Goal: Register for event/course

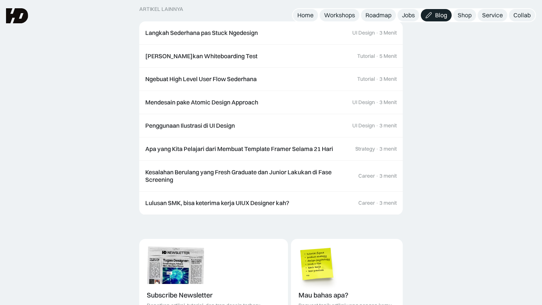
scroll to position [765, 0]
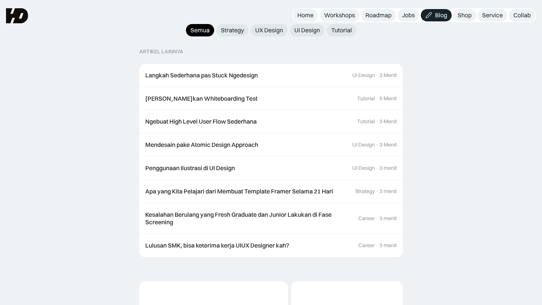
scroll to position [787, 0]
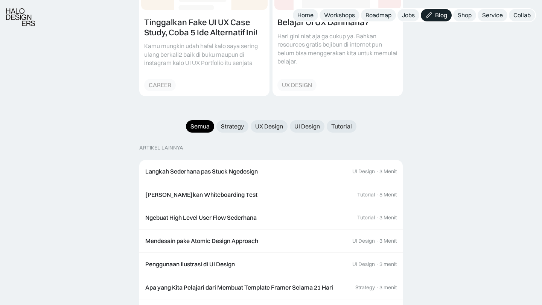
scroll to position [693, 0]
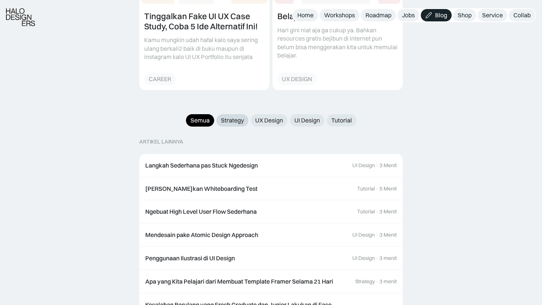
click at [229, 117] on div "Strategy" at bounding box center [232, 121] width 23 height 8
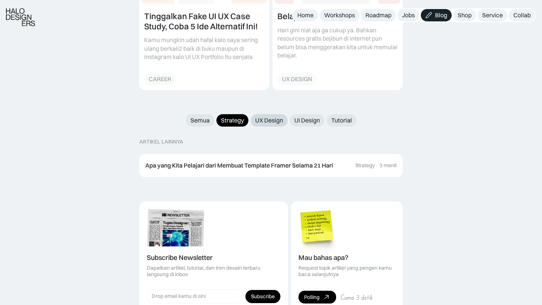
click at [265, 117] on div "UX Design" at bounding box center [269, 121] width 28 height 8
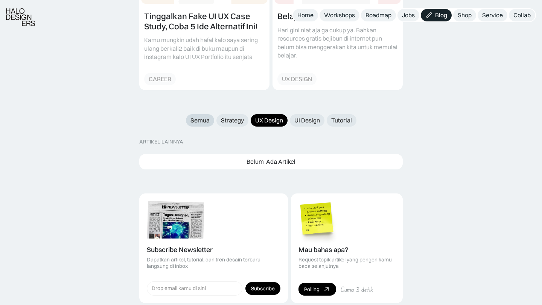
click at [196, 118] on link "Semua" at bounding box center [200, 120] width 28 height 12
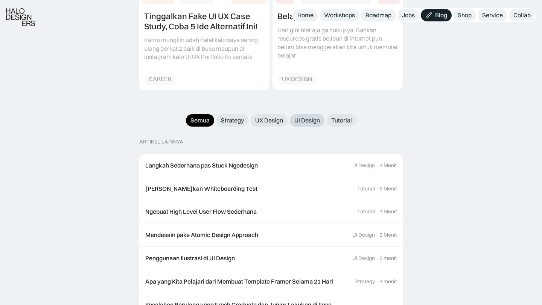
click at [296, 117] on link "UI Design" at bounding box center [307, 120] width 35 height 12
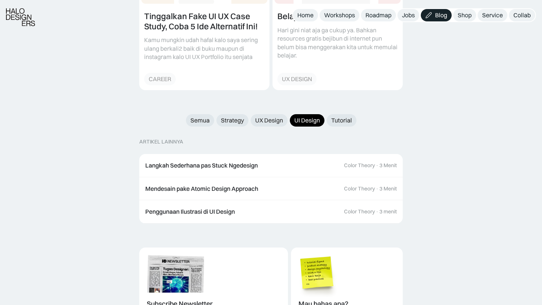
click at [186, 122] on div "Semua Strategy UX Design UI Design Tutorial ARTIKEL LAINNYA Langkah Sederhana p…" at bounding box center [270, 168] width 263 height 109
click at [193, 117] on div "Semua" at bounding box center [199, 121] width 19 height 8
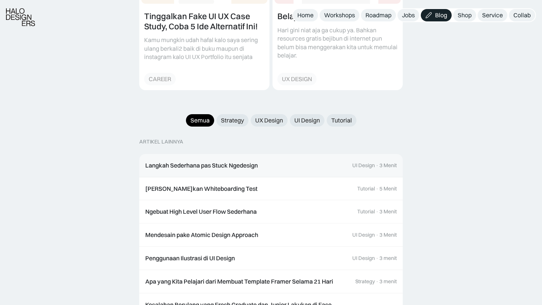
click at [211, 162] on div "Langkah Sederhana pas Stuck Ngedesign" at bounding box center [201, 166] width 112 height 8
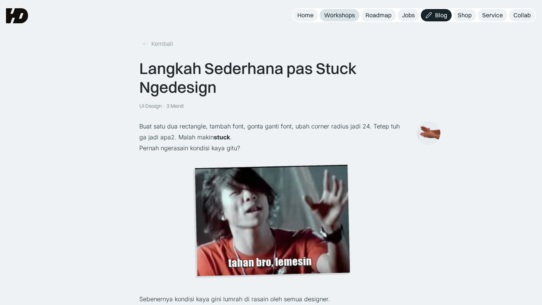
click at [340, 18] on div "Workshops" at bounding box center [339, 15] width 31 height 8
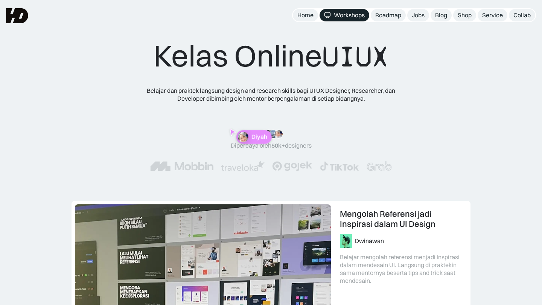
drag, startPoint x: 243, startPoint y: 137, endPoint x: 288, endPoint y: 126, distance: 46.7
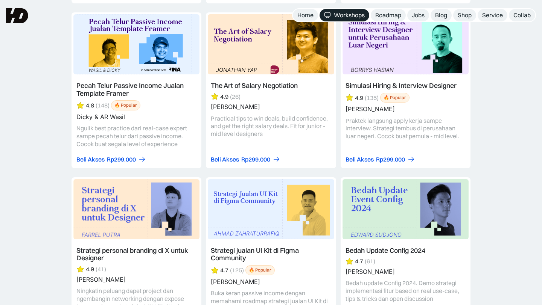
scroll to position [1408, 0]
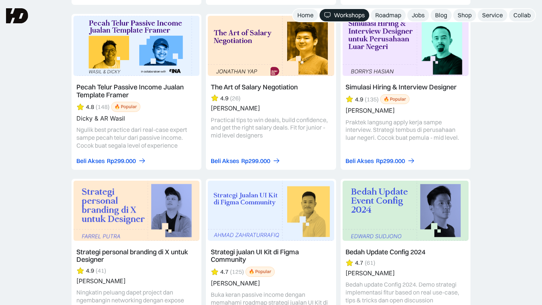
click at [423, 88] on link at bounding box center [405, 92] width 130 height 156
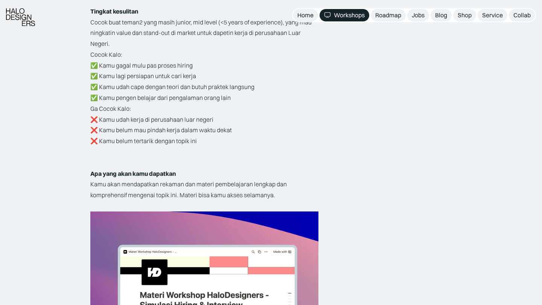
scroll to position [1344, 0]
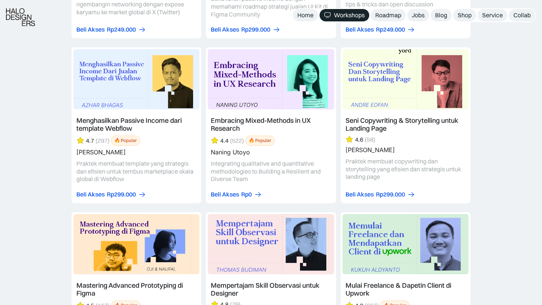
scroll to position [1713, 0]
click at [230, 121] on link at bounding box center [271, 125] width 130 height 156
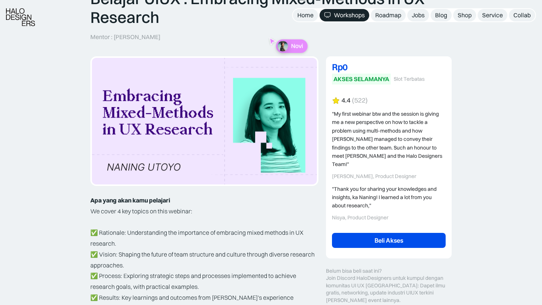
scroll to position [77, 0]
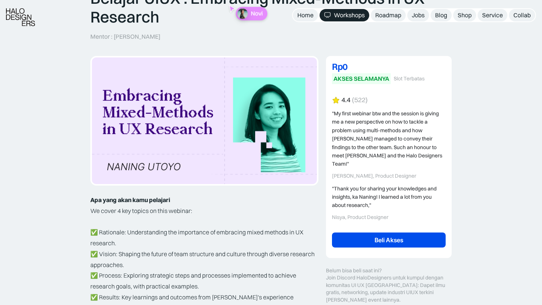
click at [360, 233] on link "Beli Akses" at bounding box center [389, 240] width 114 height 15
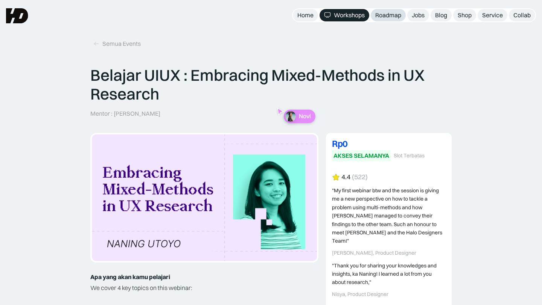
click at [393, 18] on div "Roadmap" at bounding box center [388, 15] width 26 height 8
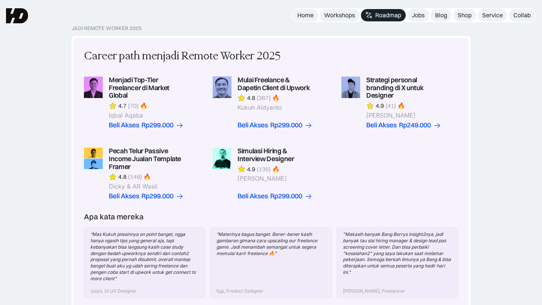
scroll to position [93, 0]
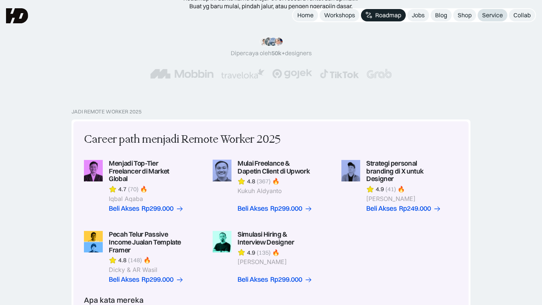
click at [493, 12] on div "Service" at bounding box center [492, 15] width 21 height 8
click at [464, 14] on div "Shop" at bounding box center [464, 15] width 14 height 8
